Goal: Navigation & Orientation: Go to known website

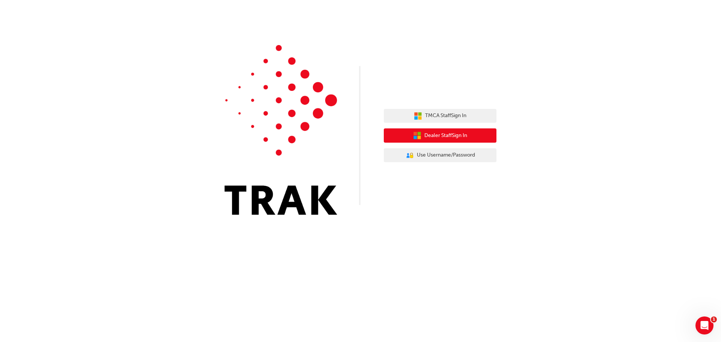
click at [458, 136] on span "Dealer Staff Sign In" at bounding box center [446, 136] width 43 height 9
